Goal: Transaction & Acquisition: Purchase product/service

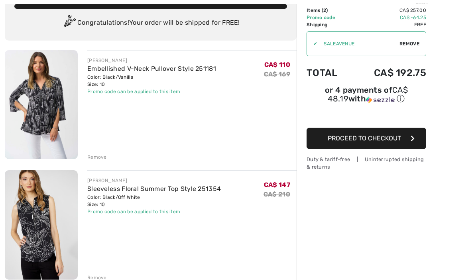
scroll to position [55, 0]
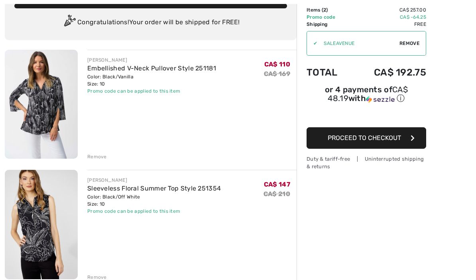
click at [88, 280] on div "Remove" at bounding box center [97, 277] width 20 height 7
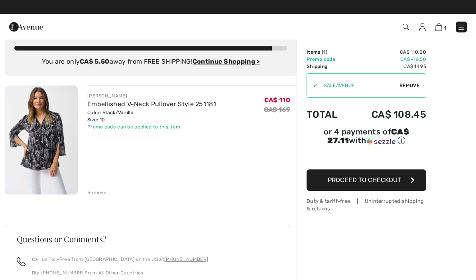
scroll to position [0, 0]
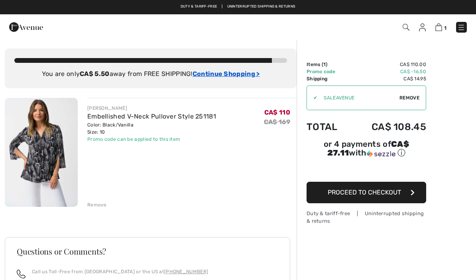
click at [238, 77] on ins "Continue Shopping >" at bounding box center [225, 74] width 67 height 8
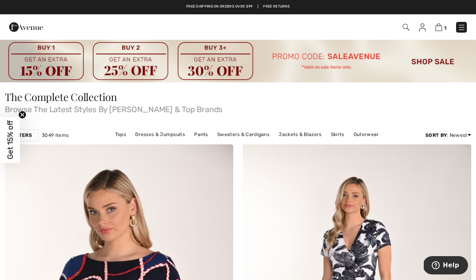
click at [460, 27] on img at bounding box center [461, 28] width 8 height 8
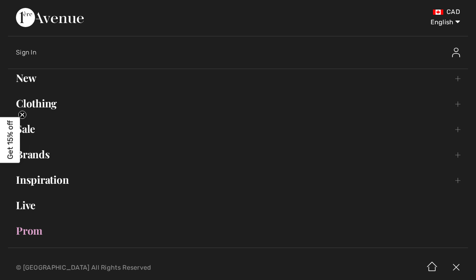
click at [37, 133] on link "Sale Toggle submenu" at bounding box center [238, 129] width 460 height 18
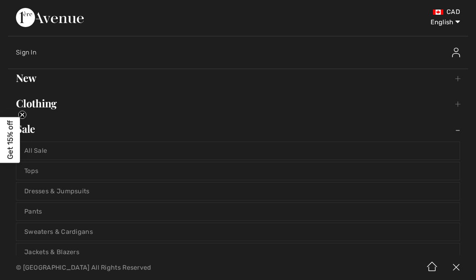
click at [37, 169] on link "Tops" at bounding box center [237, 172] width 443 height 18
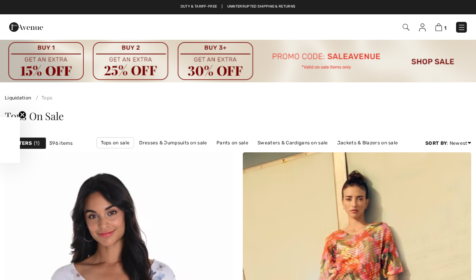
checkbox input "true"
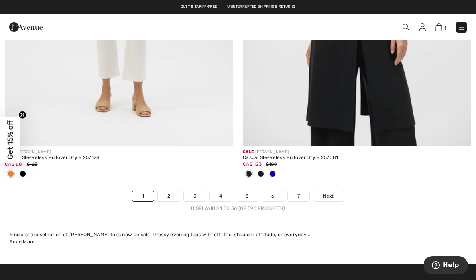
scroll to position [7064, 0]
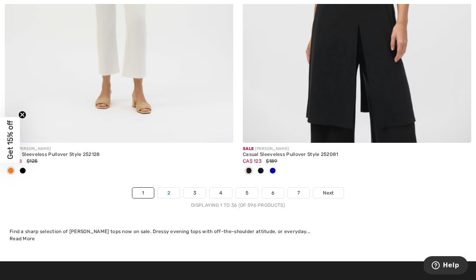
click at [172, 188] on link "2" at bounding box center [169, 193] width 22 height 10
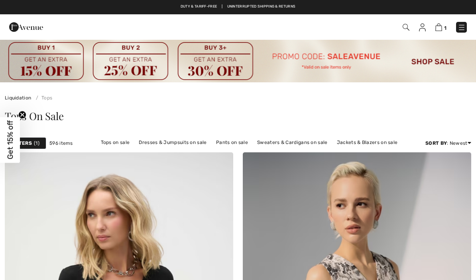
checkbox input "true"
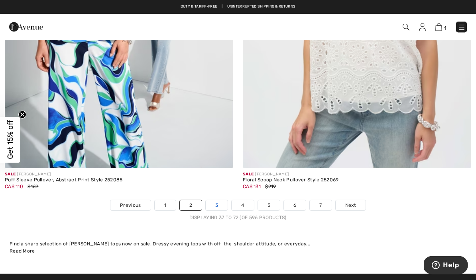
scroll to position [6999, 0]
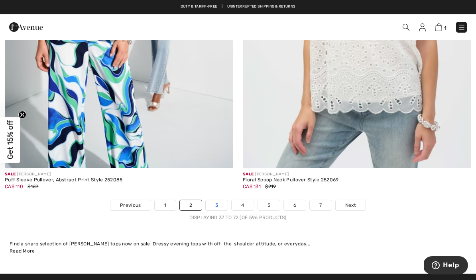
click at [216, 200] on link "3" at bounding box center [217, 205] width 22 height 10
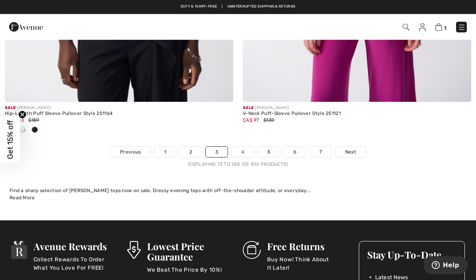
scroll to position [7184, 0]
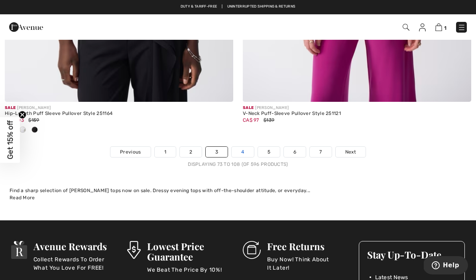
click at [243, 149] on link "4" at bounding box center [242, 152] width 22 height 10
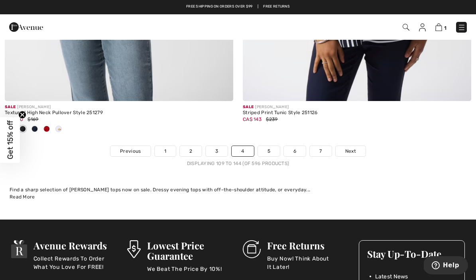
scroll to position [7107, 0]
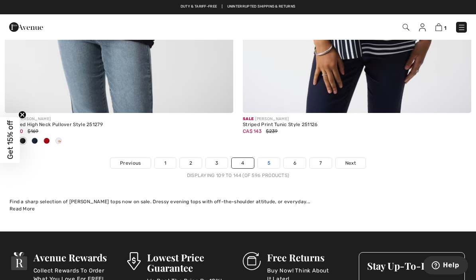
click at [271, 158] on link "5" at bounding box center [269, 163] width 22 height 10
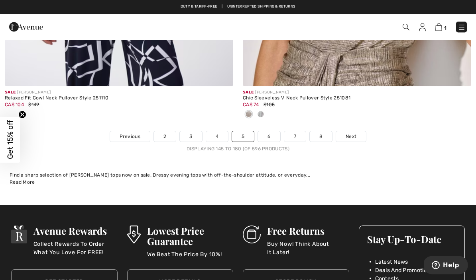
scroll to position [7087, 0]
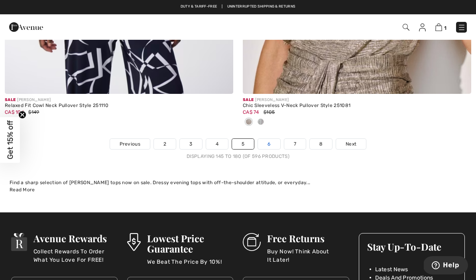
click at [273, 140] on link "6" at bounding box center [269, 144] width 22 height 10
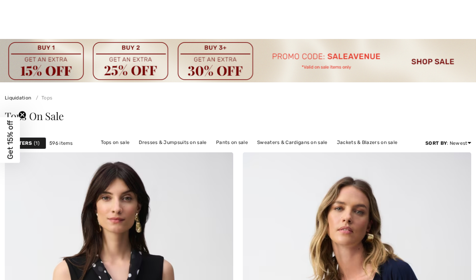
checkbox input "true"
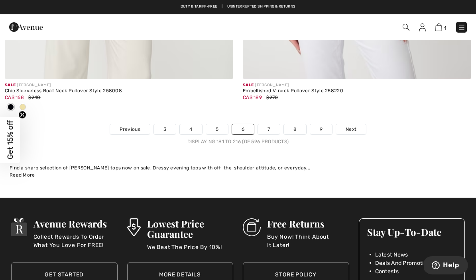
scroll to position [7045, 0]
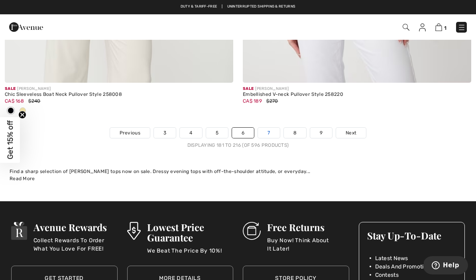
click at [269, 129] on link "7" at bounding box center [269, 133] width 22 height 10
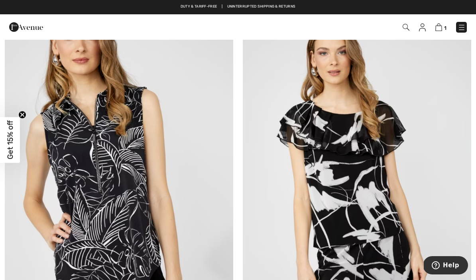
scroll to position [4022, 0]
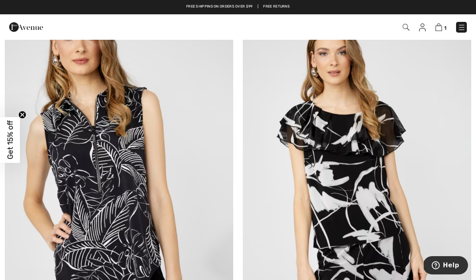
click at [90, 174] on img at bounding box center [119, 180] width 228 height 343
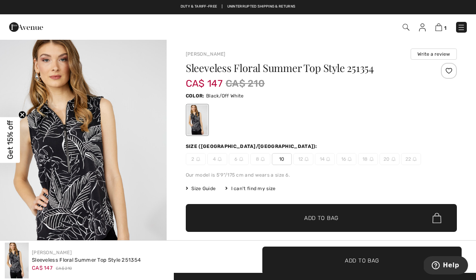
click at [279, 162] on span "10" at bounding box center [282, 159] width 20 height 12
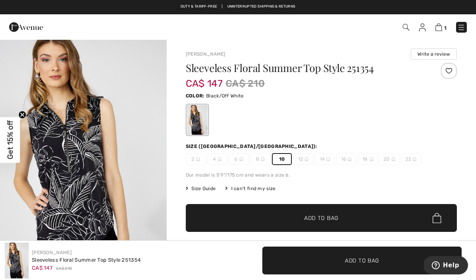
click at [309, 222] on span "Add to Bag" at bounding box center [321, 218] width 34 height 8
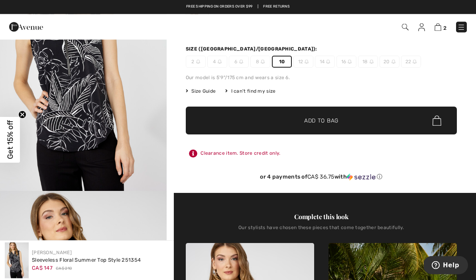
scroll to position [61, 0]
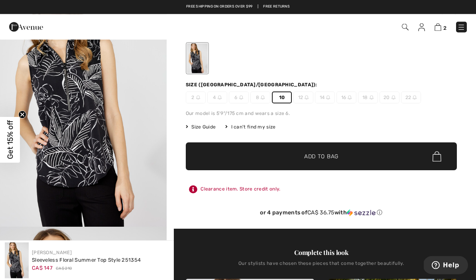
click at [94, 120] on img "1 / 4" at bounding box center [83, 103] width 167 height 250
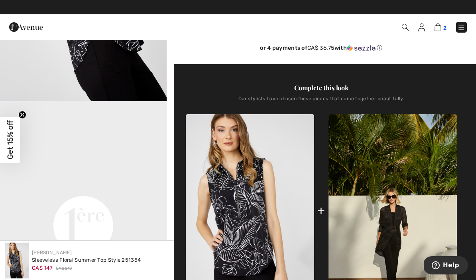
scroll to position [210, 0]
click at [437, 31] on img at bounding box center [437, 28] width 7 height 8
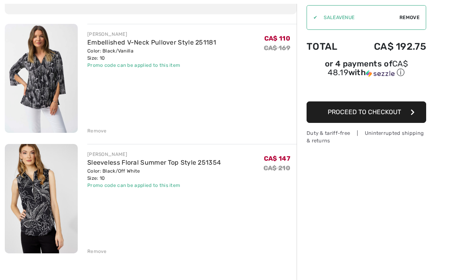
scroll to position [80, 0]
click at [443, 257] on div "Order Summary Details Items ( 2 ) CA$ 257.00 Promo code CA$ -64.25 Shipping Fre…" at bounding box center [385, 213] width 179 height 508
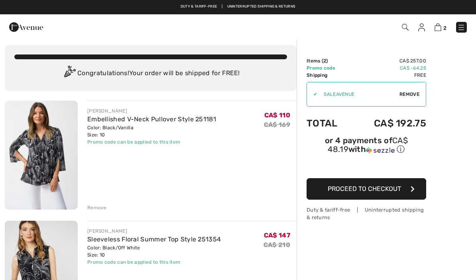
scroll to position [0, 0]
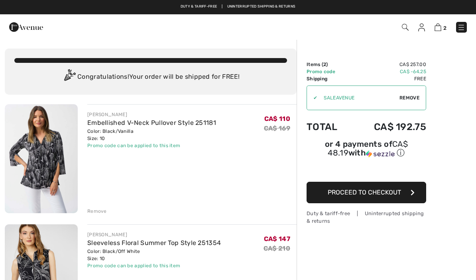
click at [462, 29] on img at bounding box center [461, 28] width 8 height 8
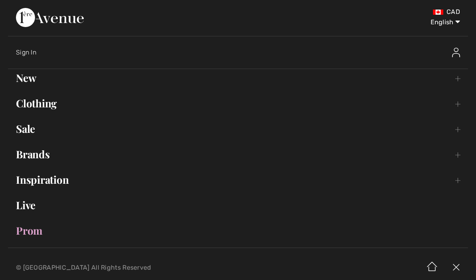
click at [26, 130] on link "Sale Toggle submenu" at bounding box center [238, 129] width 460 height 18
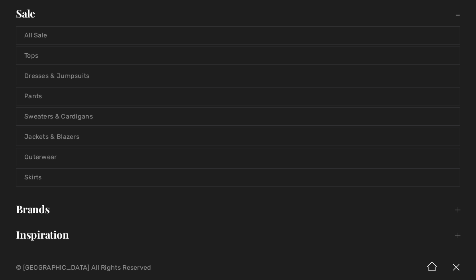
scroll to position [115, 0]
click at [63, 113] on link "Sweaters & Cardigans" at bounding box center [237, 117] width 443 height 18
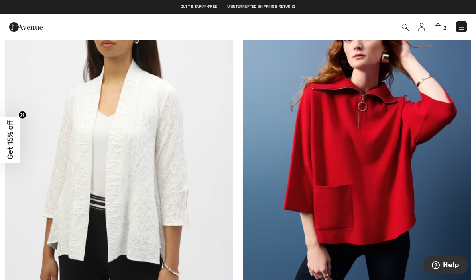
scroll to position [1328, 0]
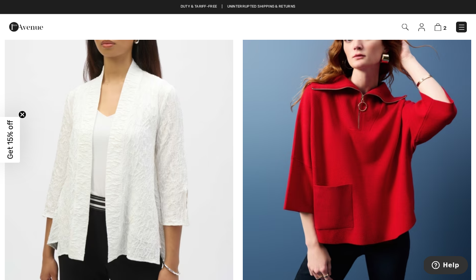
click at [375, 153] on img at bounding box center [357, 143] width 228 height 343
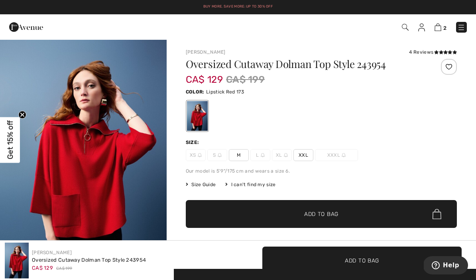
click at [92, 171] on img "1 / 8" at bounding box center [83, 164] width 167 height 250
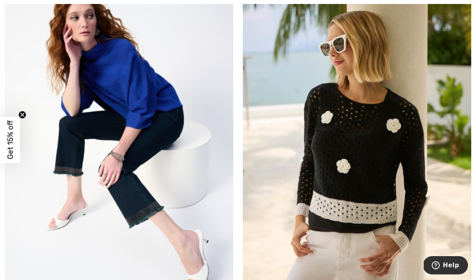
scroll to position [1713, 0]
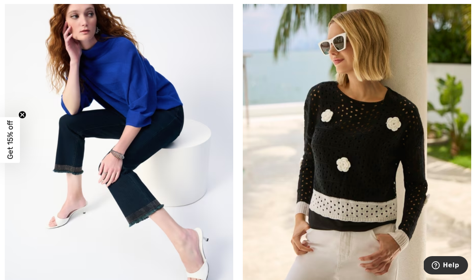
click at [114, 89] on img at bounding box center [119, 132] width 228 height 343
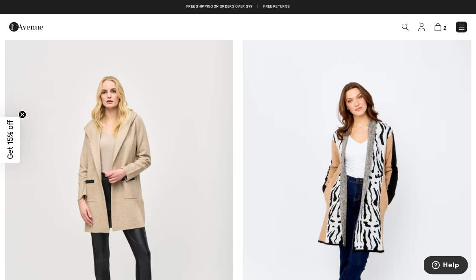
scroll to position [6452, 0]
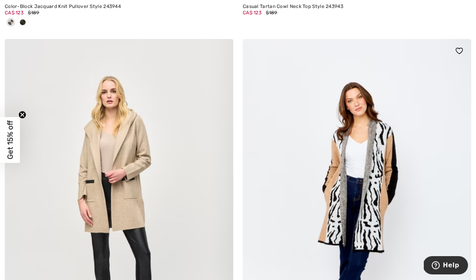
click at [381, 182] on img at bounding box center [357, 210] width 228 height 343
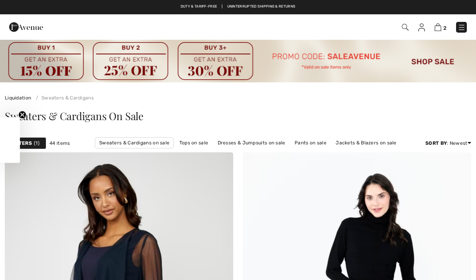
scroll to position [6486, 0]
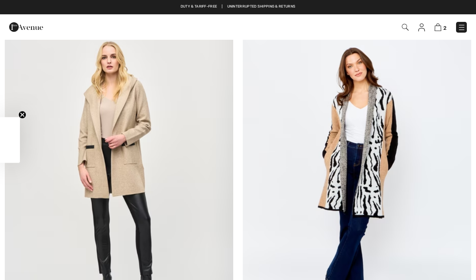
checkbox input "true"
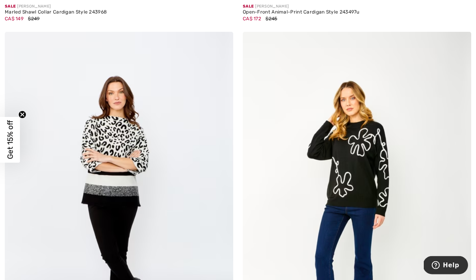
scroll to position [6833, 0]
click at [104, 153] on img at bounding box center [119, 202] width 228 height 343
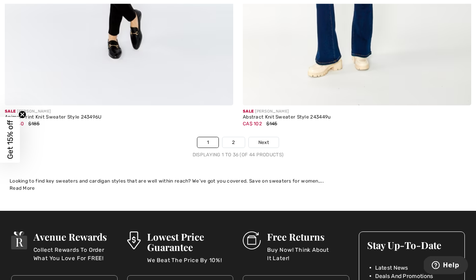
scroll to position [7092, 0]
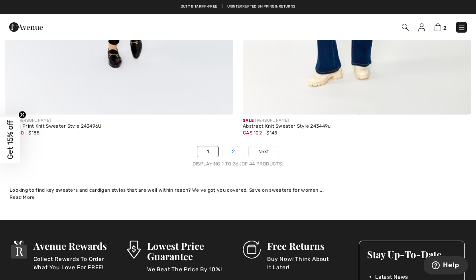
click at [233, 147] on link "2" at bounding box center [233, 152] width 22 height 10
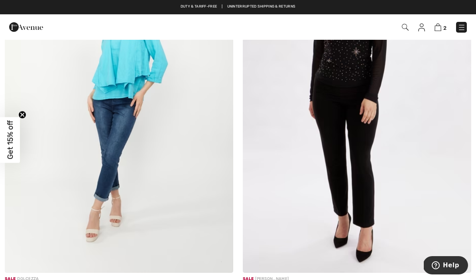
scroll to position [982, 0]
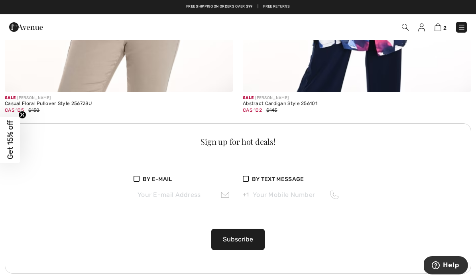
scroll to position [4678, 0]
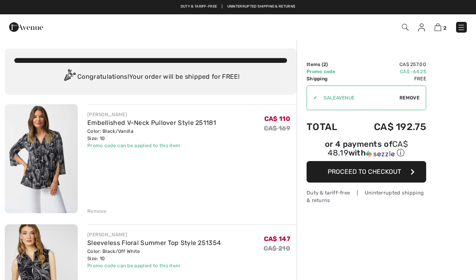
click at [465, 28] on img at bounding box center [461, 28] width 8 height 8
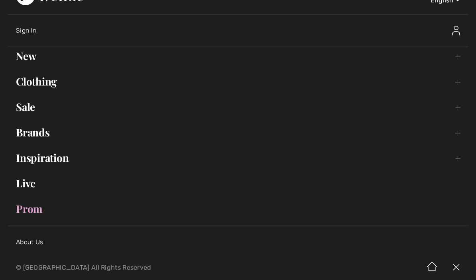
scroll to position [20, 0]
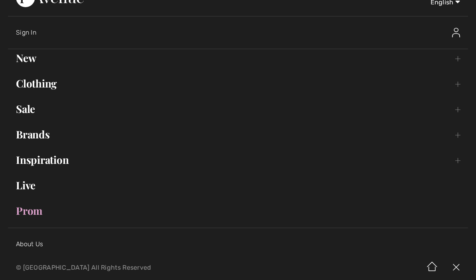
click at [29, 110] on link "Sale Toggle submenu" at bounding box center [238, 109] width 460 height 18
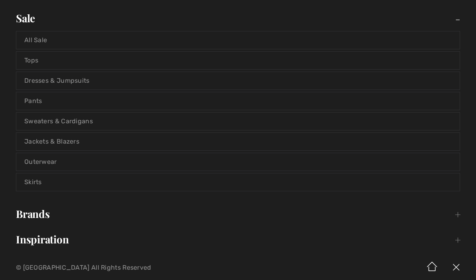
scroll to position [124, 0]
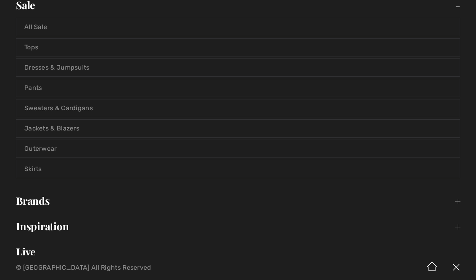
click at [69, 127] on link "Jackets & Blazers" at bounding box center [237, 129] width 443 height 18
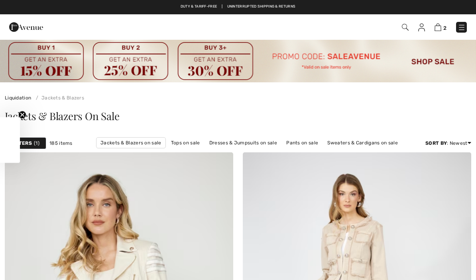
checkbox input "true"
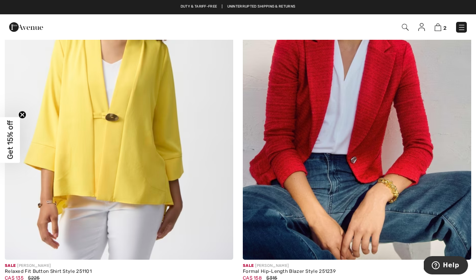
scroll to position [6571, 0]
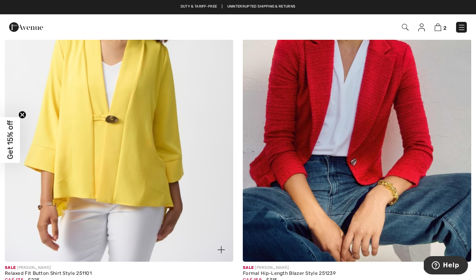
click at [102, 137] on img at bounding box center [119, 91] width 228 height 343
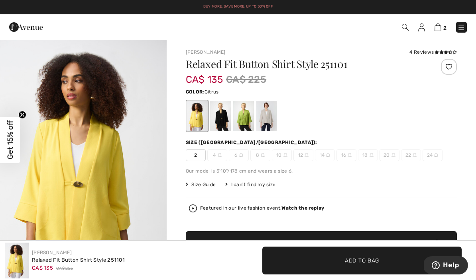
click at [223, 120] on div at bounding box center [220, 116] width 21 height 30
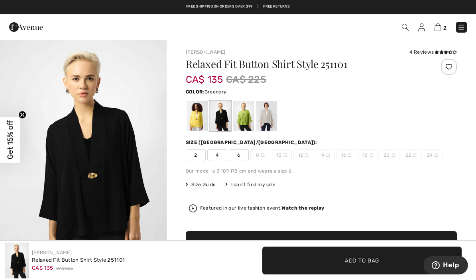
click at [247, 116] on div at bounding box center [243, 116] width 21 height 30
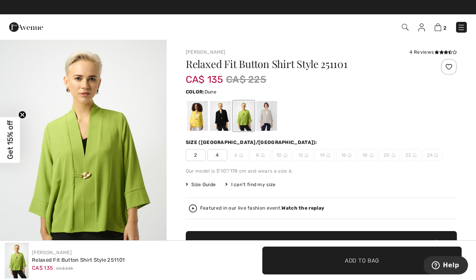
click at [271, 120] on div at bounding box center [266, 116] width 21 height 30
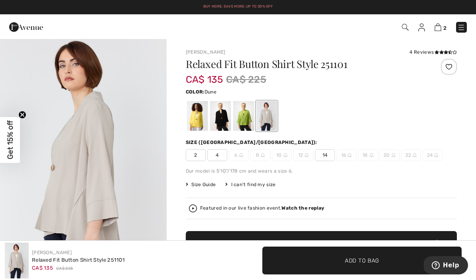
scroll to position [255, 0]
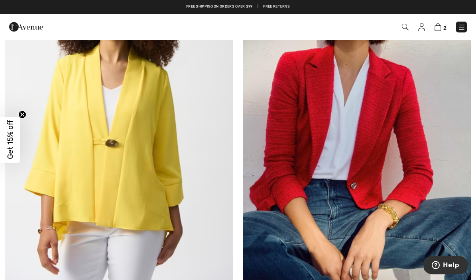
scroll to position [6545, 0]
